Goal: Task Accomplishment & Management: Complete application form

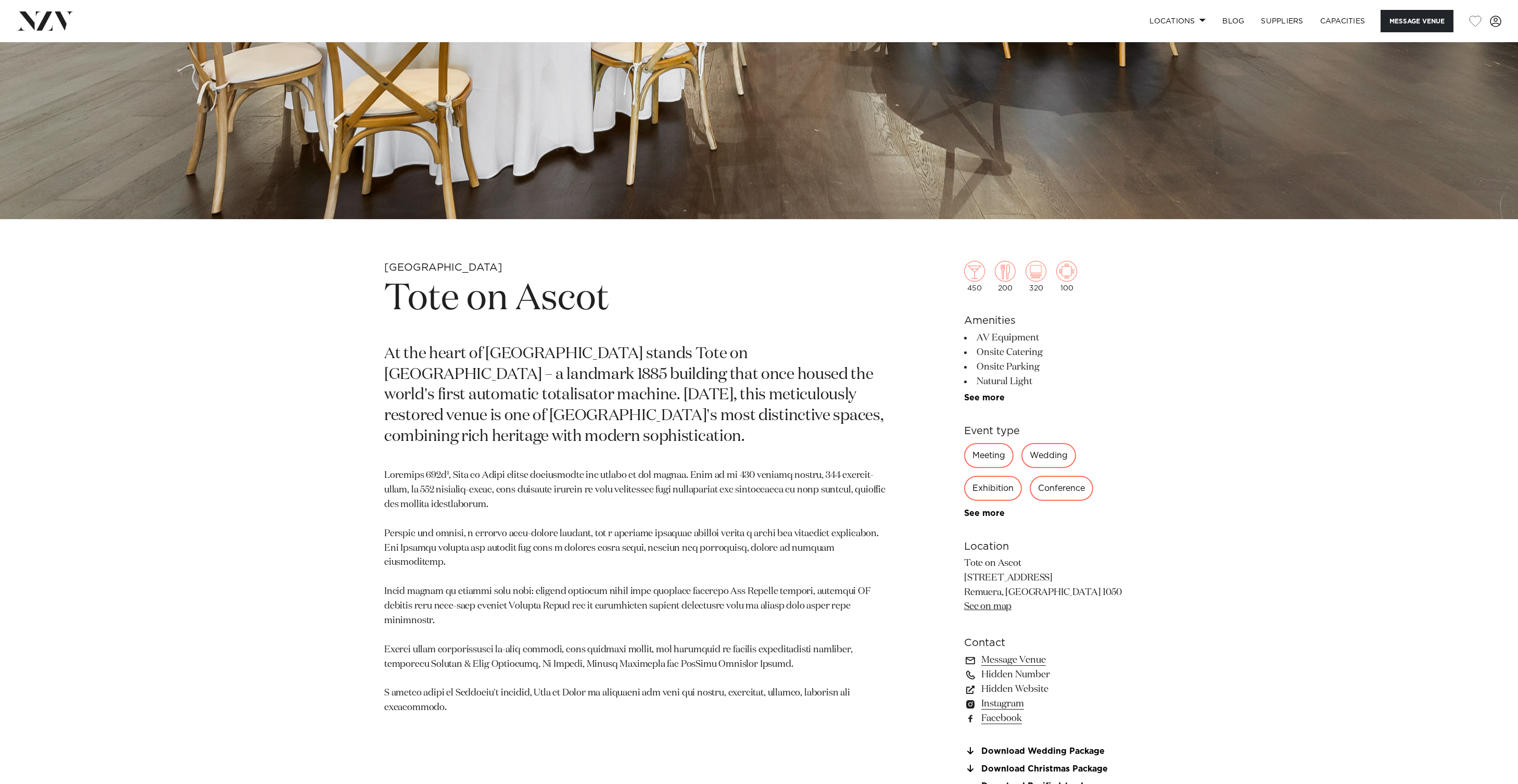
scroll to position [543, 0]
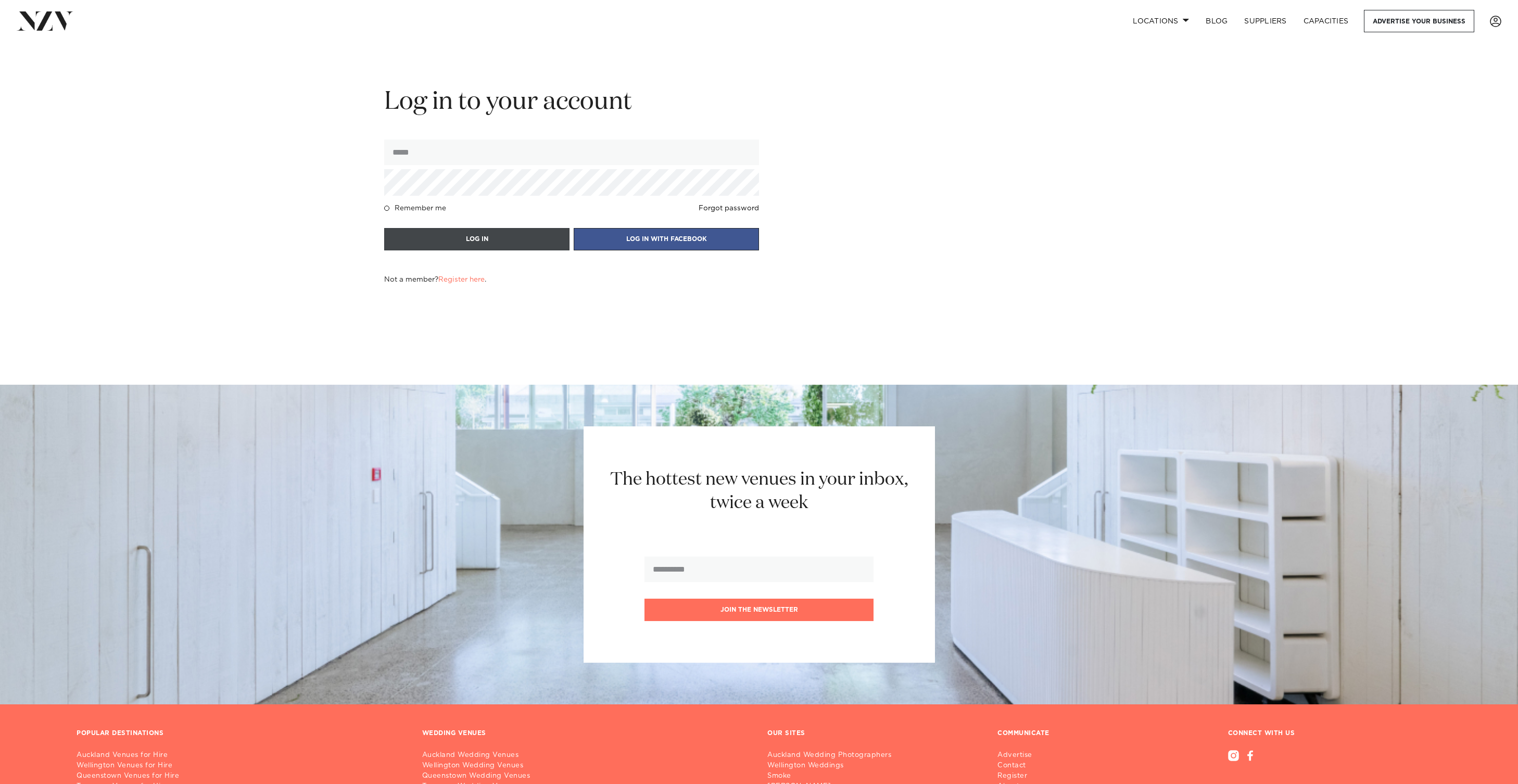
type input "**********"
click at [507, 233] on button "LOG IN" at bounding box center [477, 239] width 185 height 22
